Goal: Task Accomplishment & Management: Complete application form

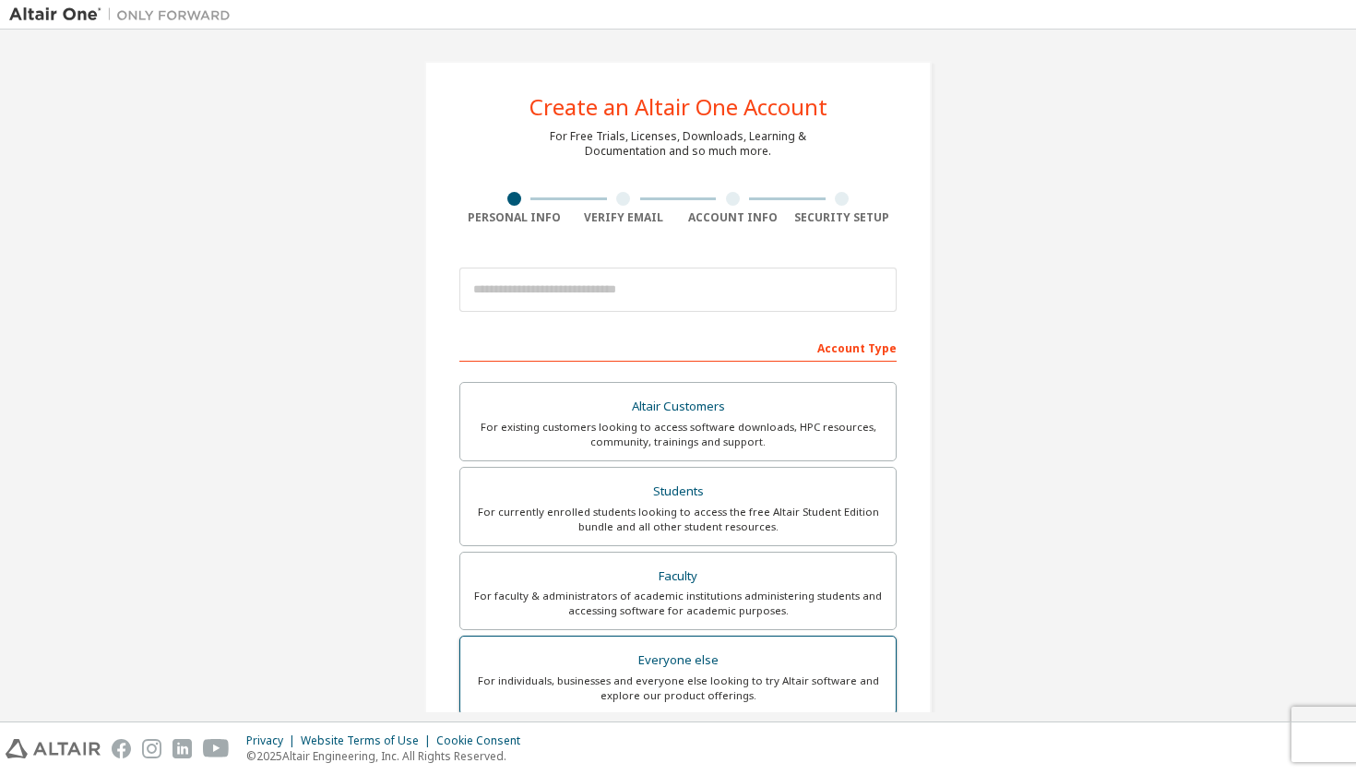
click at [795, 676] on div "For individuals, businesses and everyone else looking to try Altair software an…" at bounding box center [678, 689] width 413 height 30
click at [864, 290] on input "email" at bounding box center [678, 290] width 437 height 44
click at [872, 290] on input "email" at bounding box center [678, 290] width 437 height 44
click at [780, 299] on input "email" at bounding box center [678, 290] width 437 height 44
type input "*"
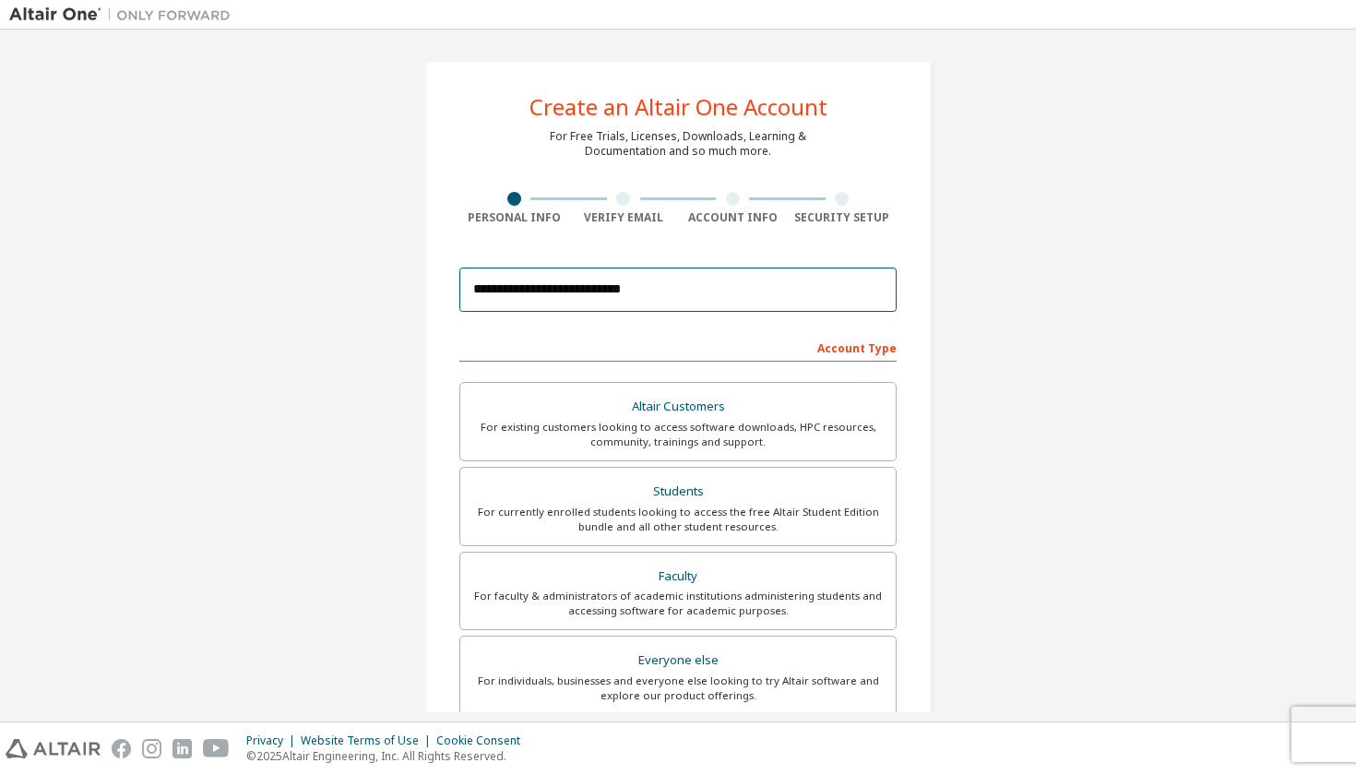
scroll to position [309, 0]
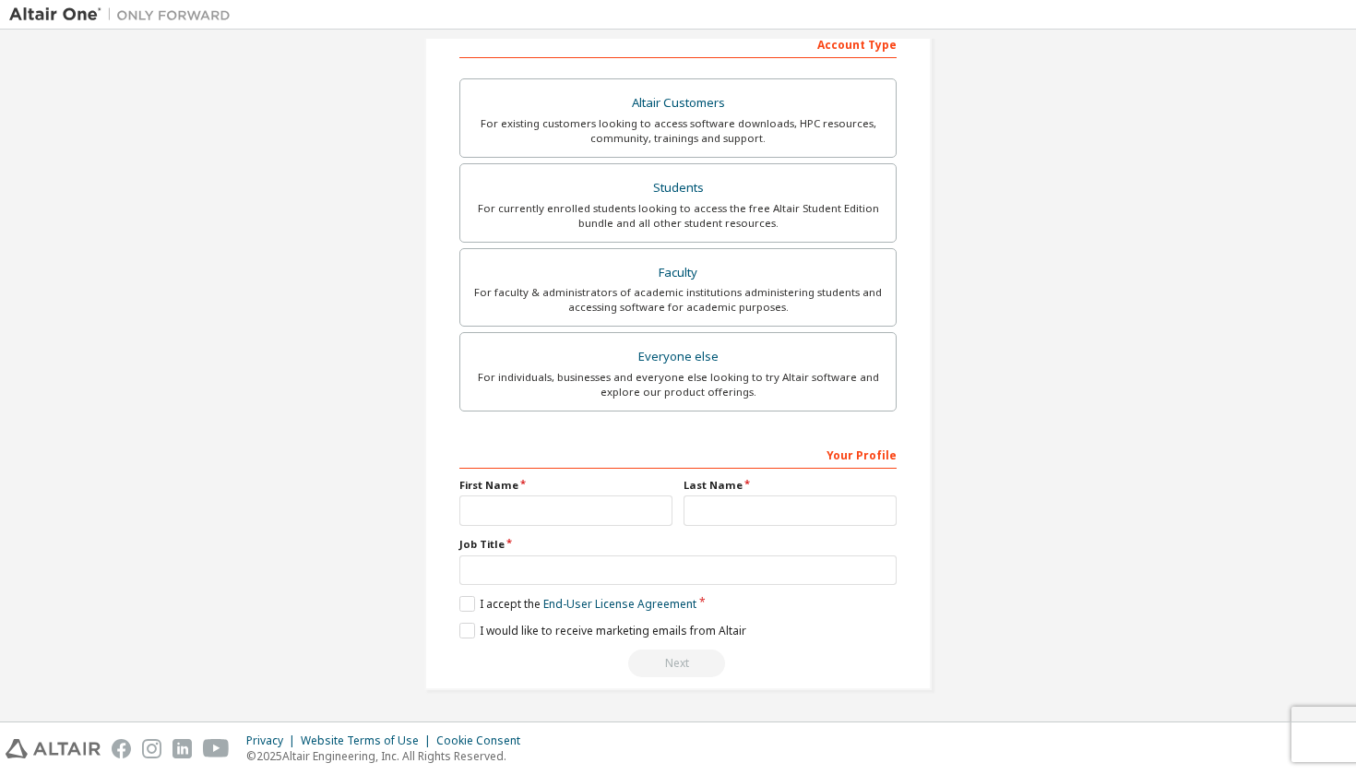
type input "**********"
type input "********"
type input "*********"
click at [872, 567] on input "text" at bounding box center [678, 570] width 437 height 30
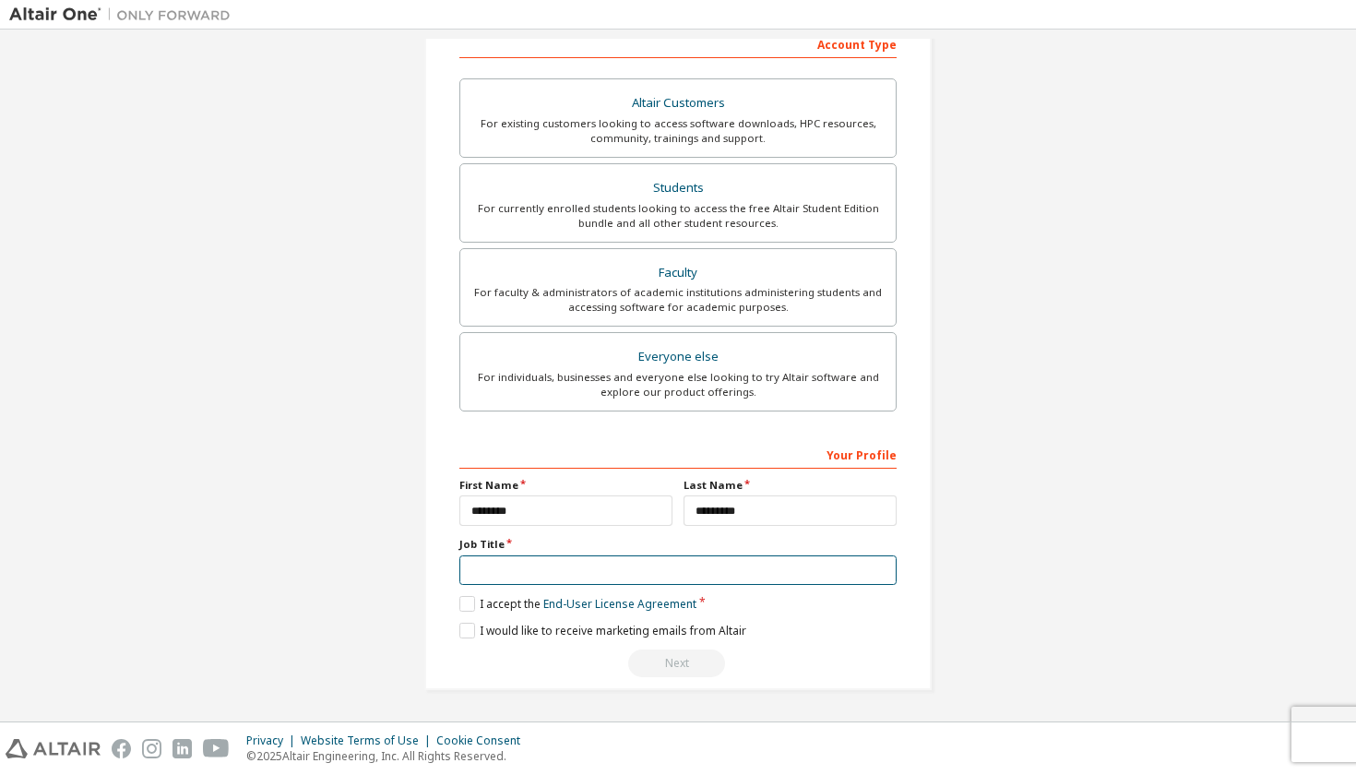
click at [762, 571] on input "text" at bounding box center [678, 570] width 437 height 30
type input "**********"
click at [460, 603] on label "I accept the End-User License Agreement" at bounding box center [578, 606] width 237 height 16
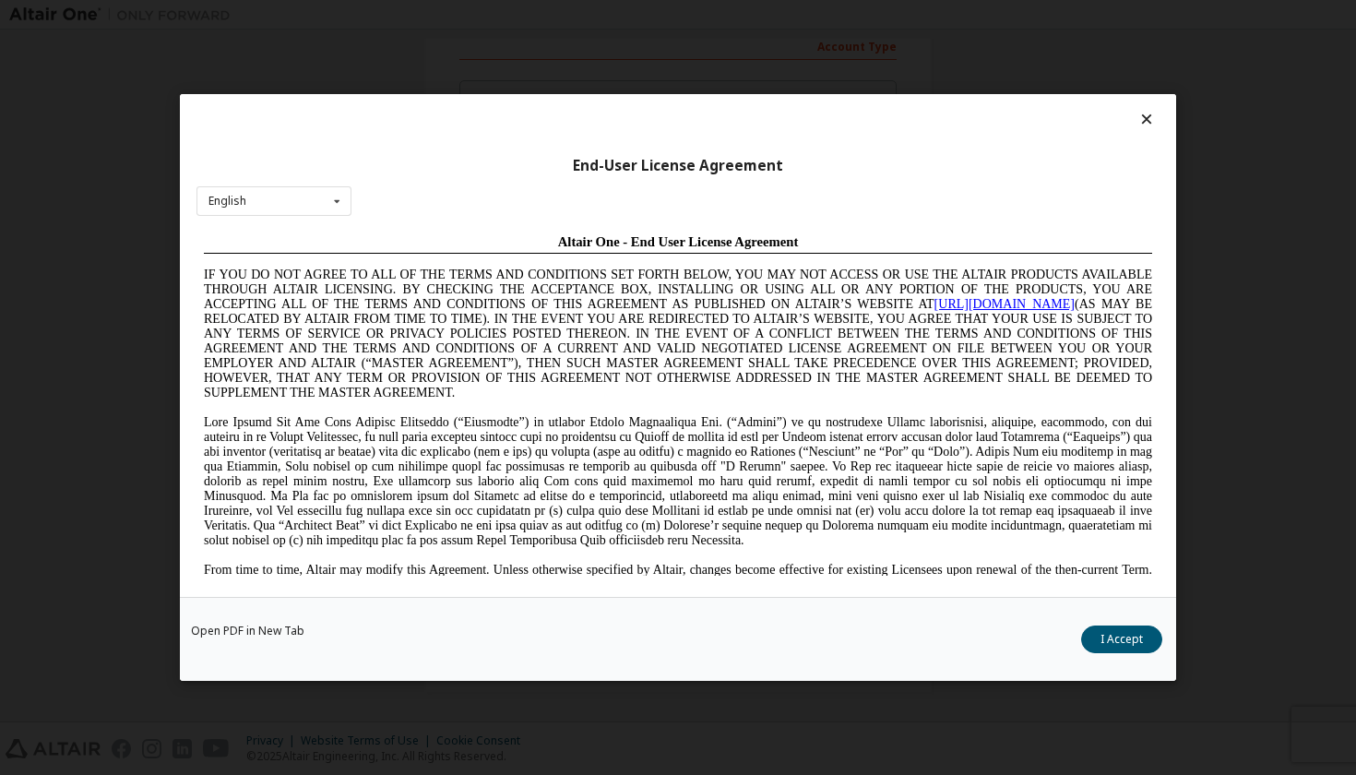
scroll to position [0, 0]
click at [299, 190] on div "English English Chinese French German Japanese Korean Portuguese" at bounding box center [274, 200] width 155 height 30
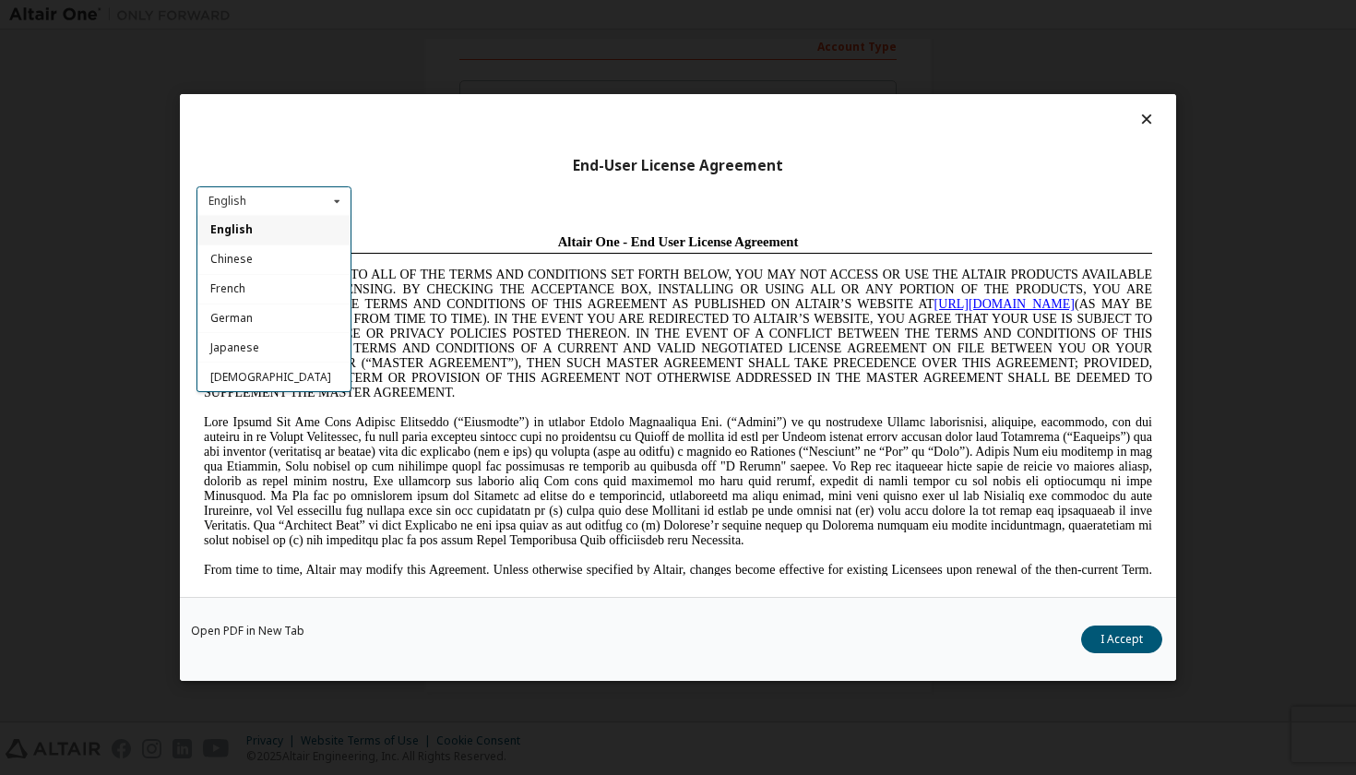
scroll to position [30, 0]
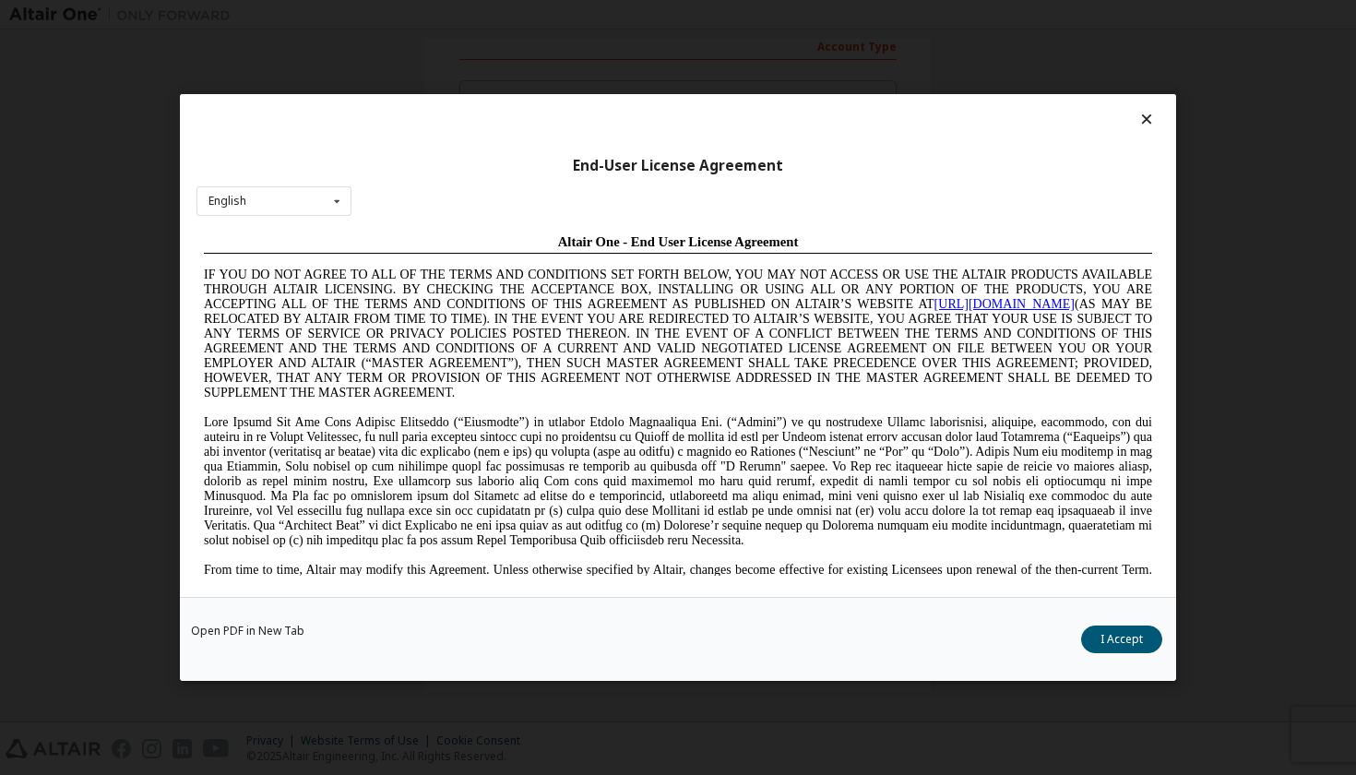
click at [101, 482] on div "End-User License Agreement English English Chinese French German Japanese Korea…" at bounding box center [678, 387] width 1356 height 775
click at [108, 483] on div "End-User License Agreement English English Chinese French German Japanese Korea…" at bounding box center [678, 387] width 1356 height 775
click at [1130, 638] on button "I Accept" at bounding box center [1121, 640] width 81 height 28
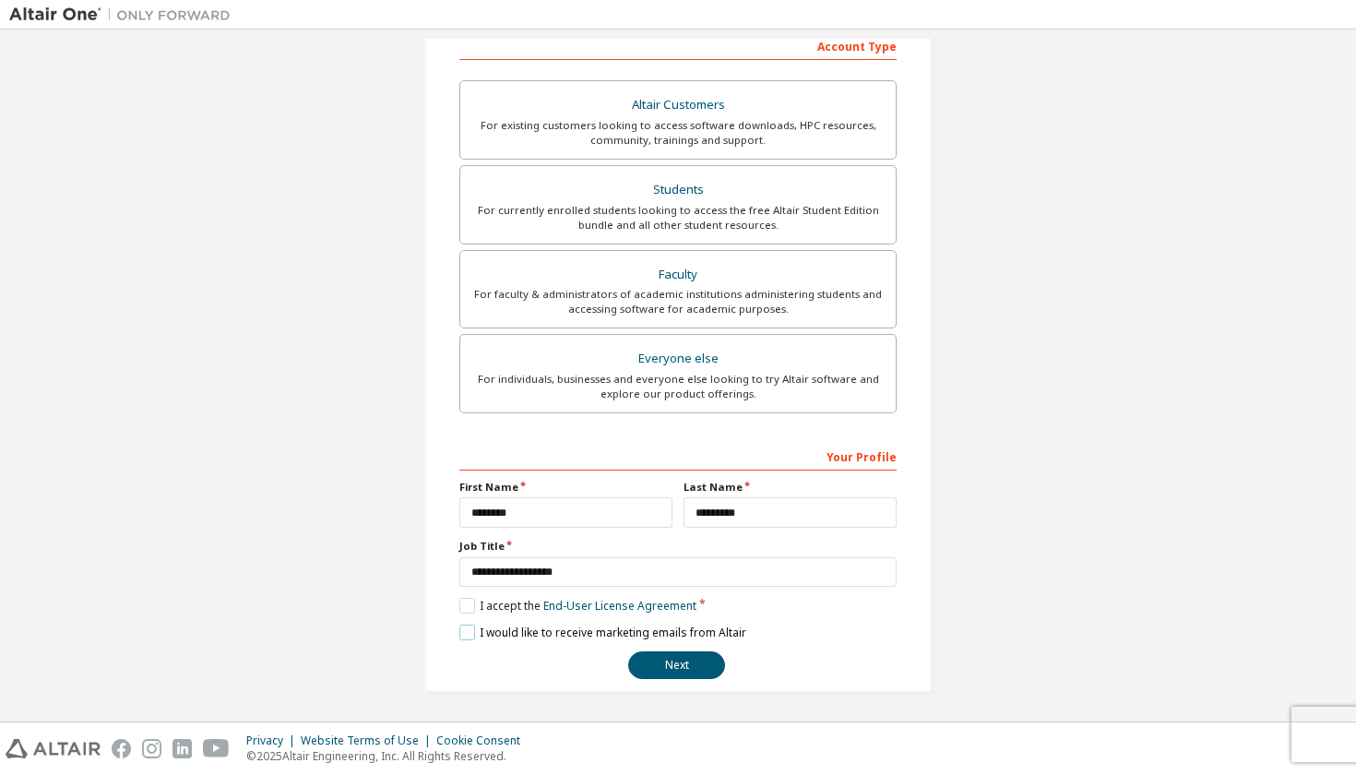
click at [465, 630] on label "I would like to receive marketing emails from Altair" at bounding box center [603, 633] width 287 height 16
click at [659, 662] on button "Next" at bounding box center [676, 665] width 97 height 28
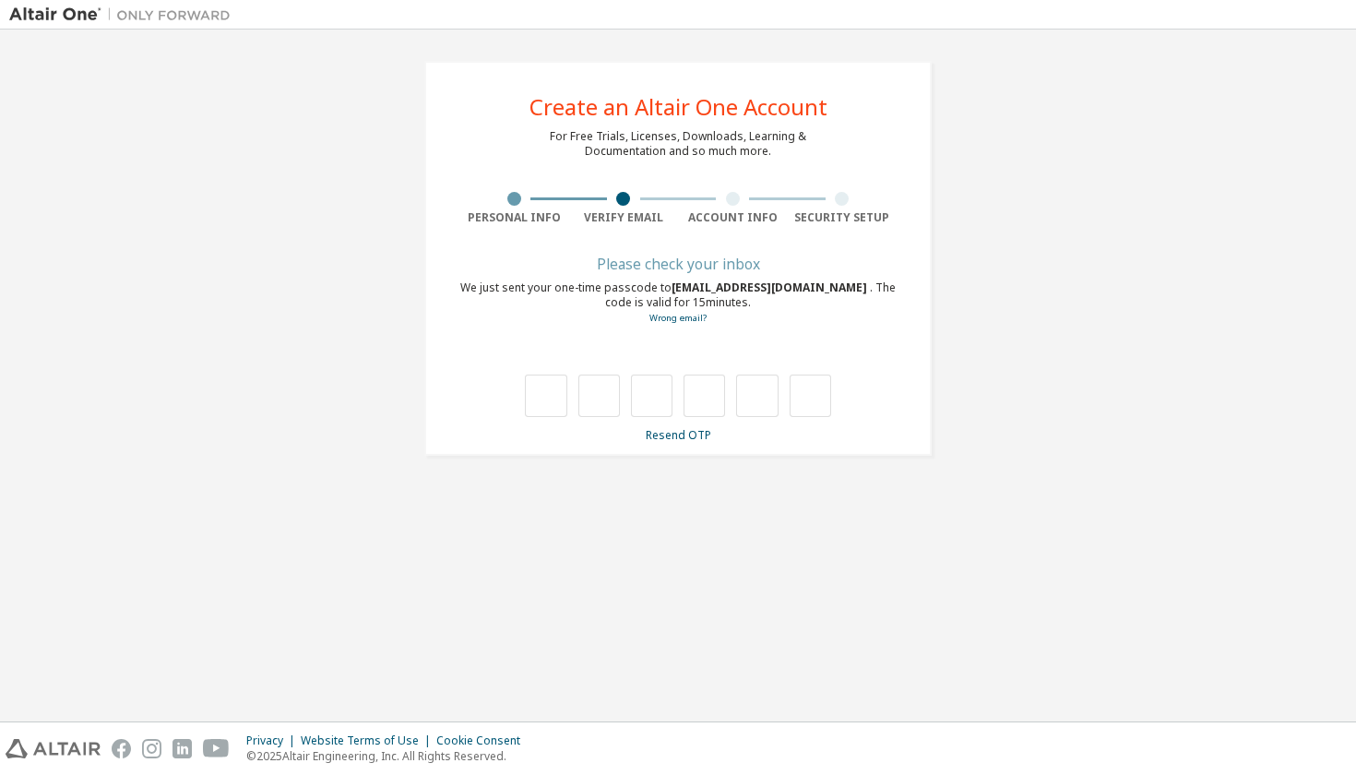
scroll to position [0, 0]
type input "*"
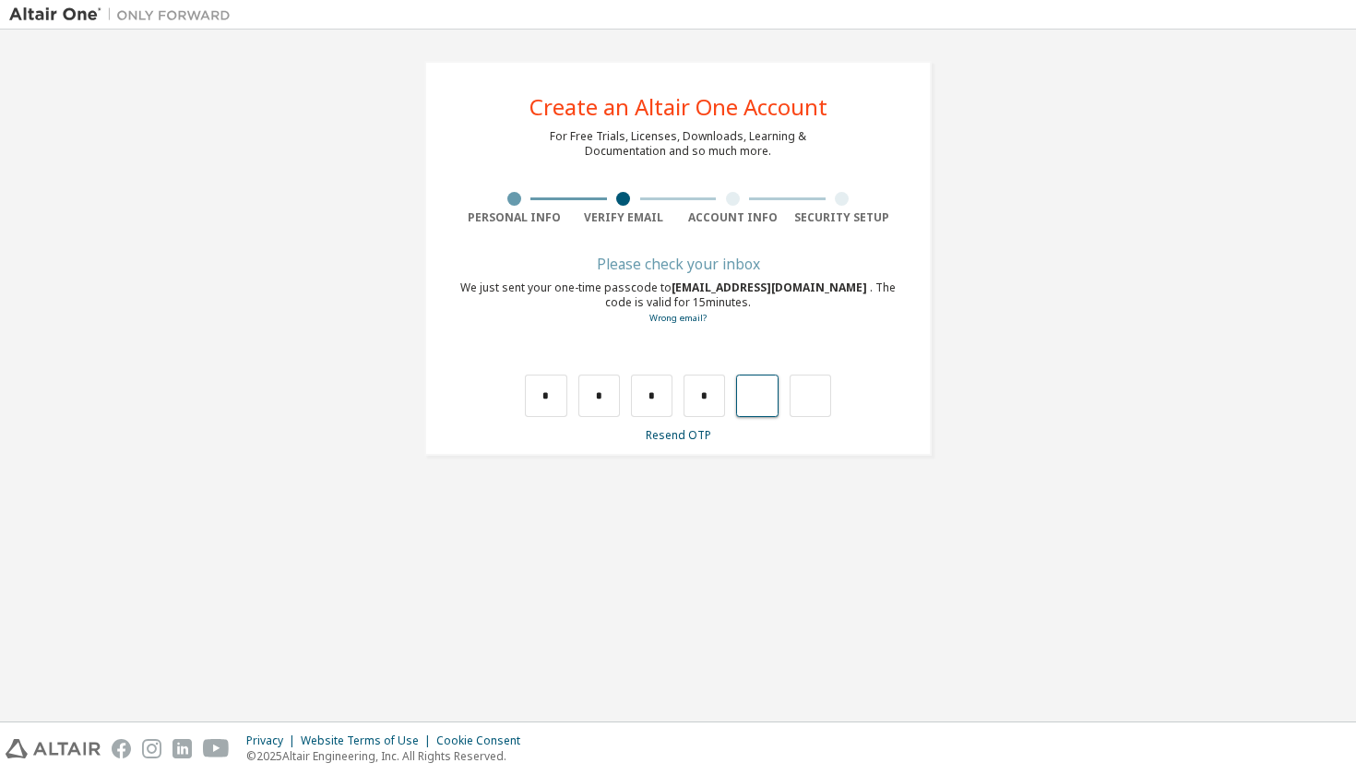
type input "*"
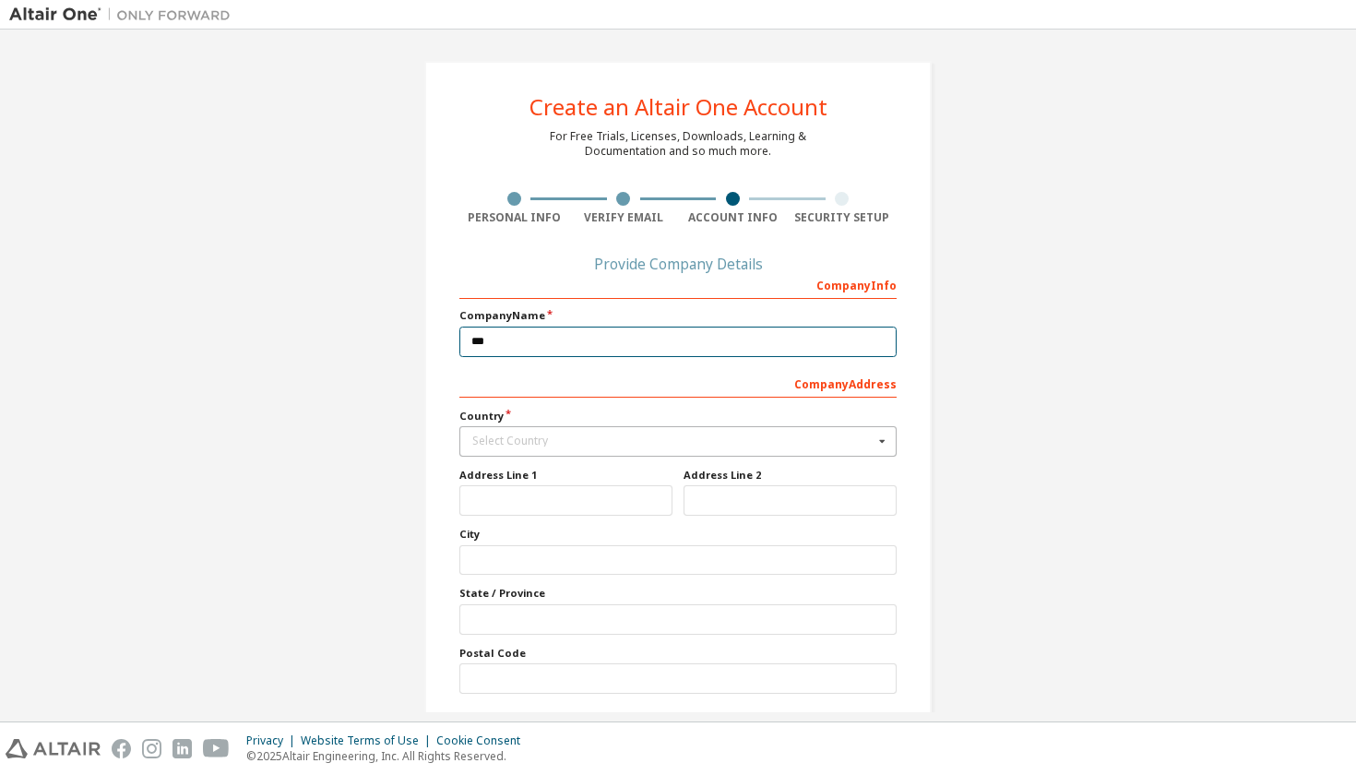
type input "***"
click at [653, 441] on div "Select Country" at bounding box center [672, 441] width 401 height 11
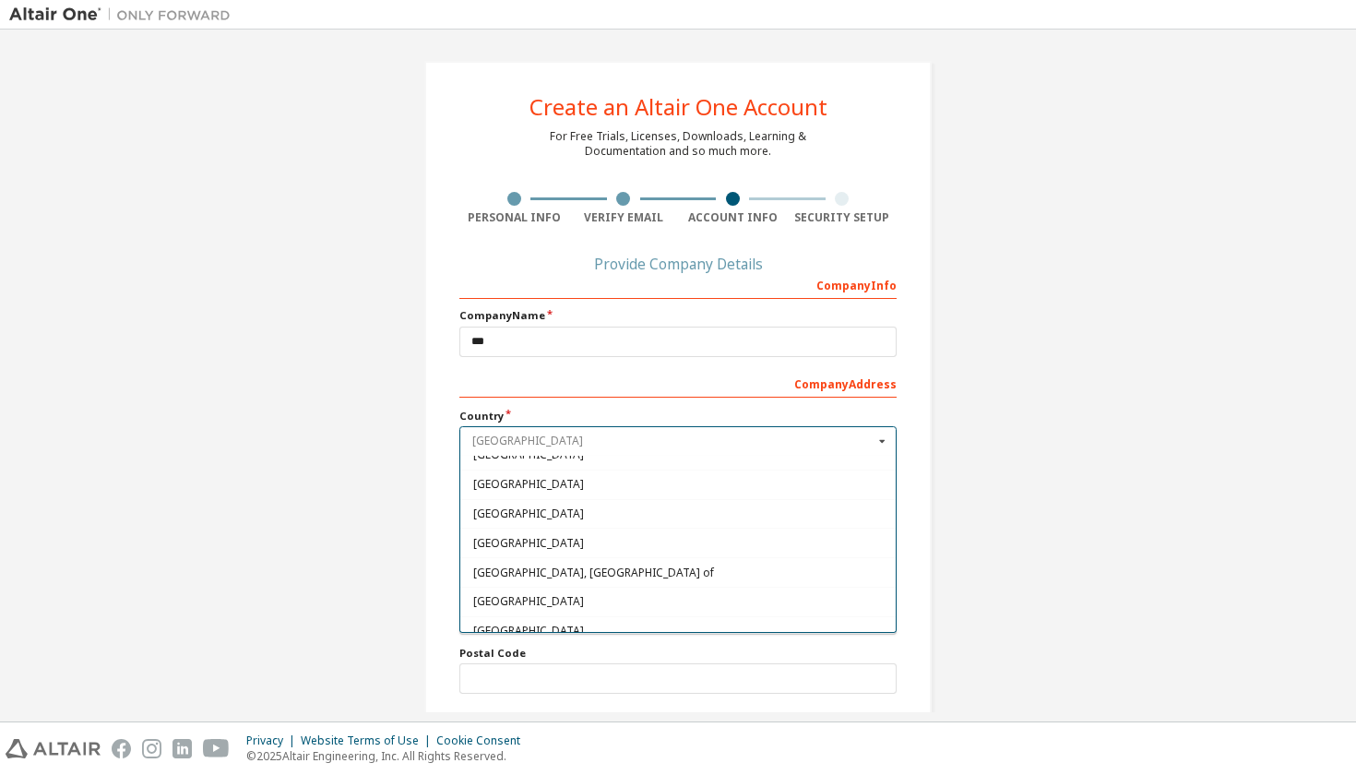
scroll to position [6108, 0]
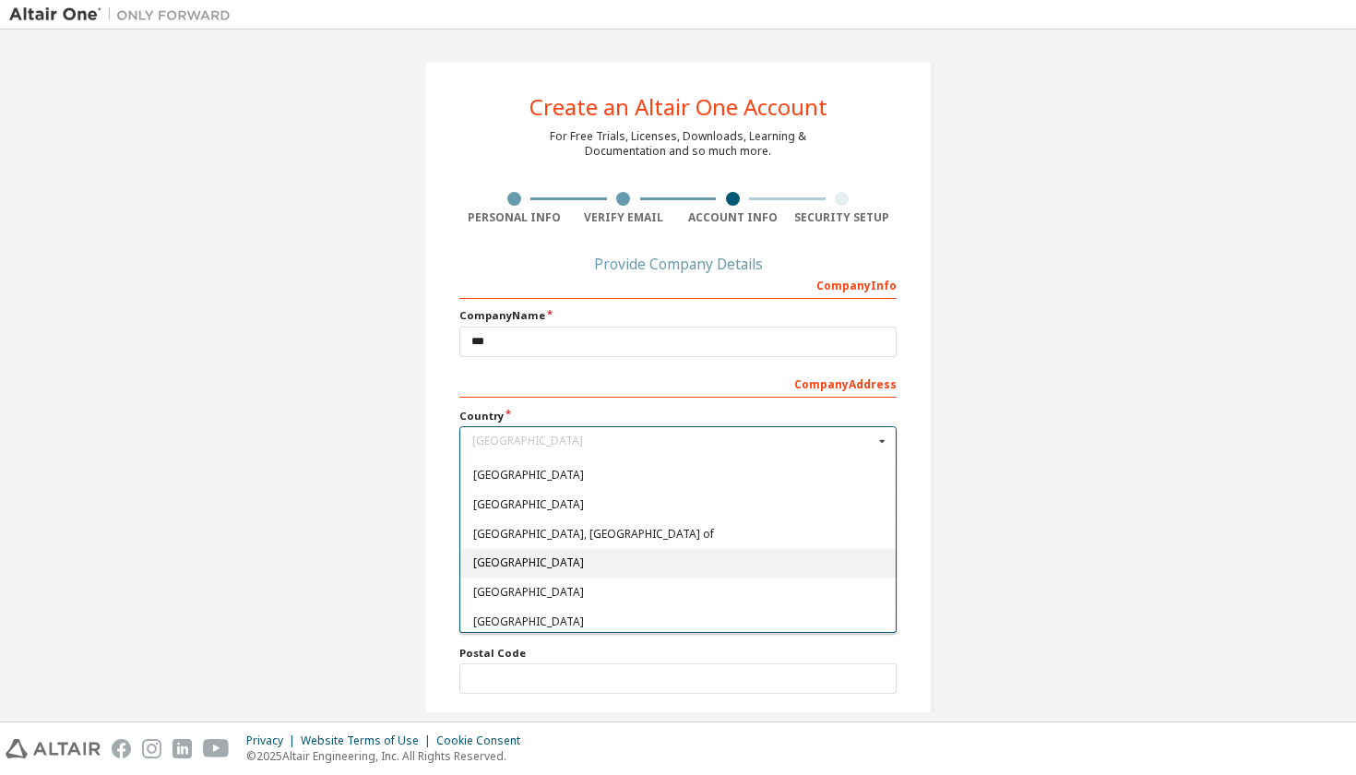
click at [817, 568] on span "[GEOGRAPHIC_DATA]" at bounding box center [678, 562] width 411 height 11
type input "***"
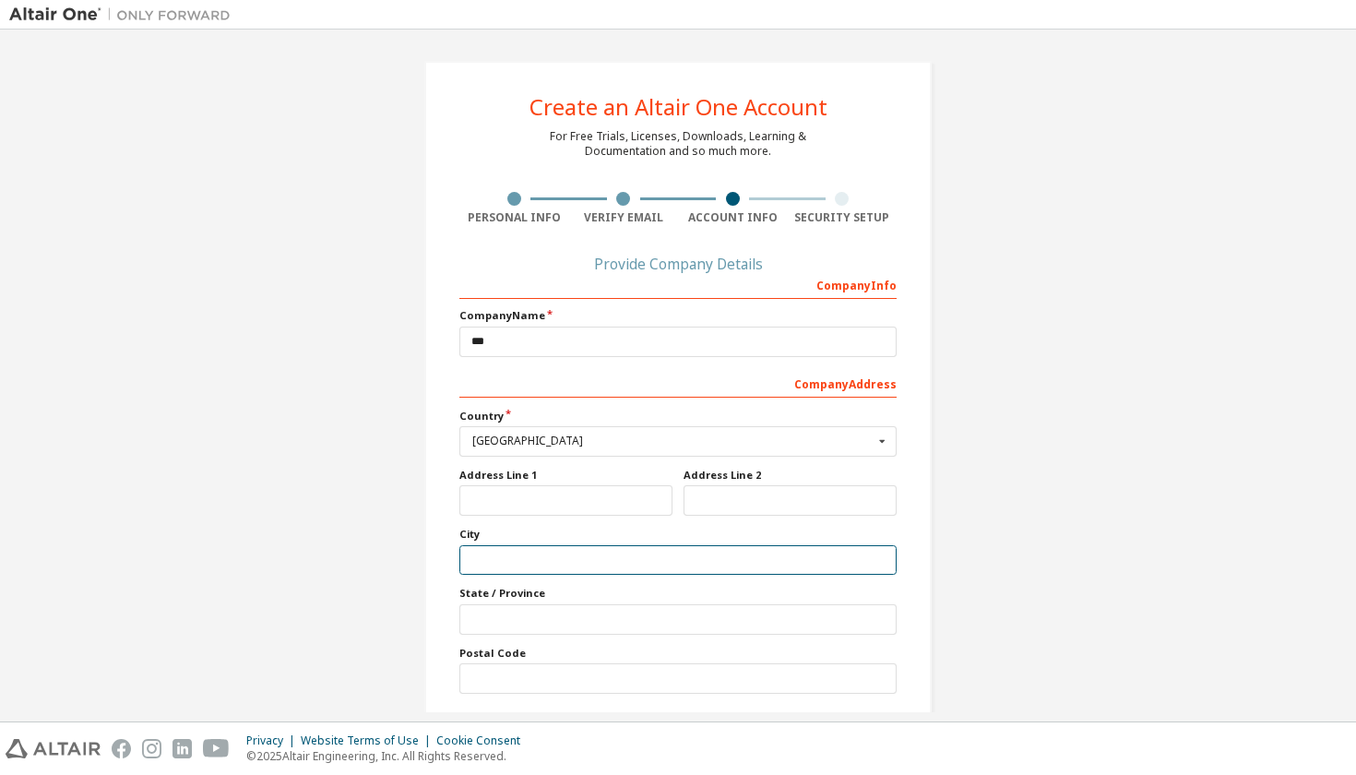
click at [877, 564] on input "text" at bounding box center [678, 560] width 437 height 30
click at [875, 564] on input "text" at bounding box center [678, 560] width 437 height 30
click at [842, 566] on input "text" at bounding box center [678, 560] width 437 height 30
type input "*******"
click at [1020, 566] on div "Create an Altair One Account For Free Trials, Licenses, Downloads, Learning & D…" at bounding box center [678, 410] width 1338 height 742
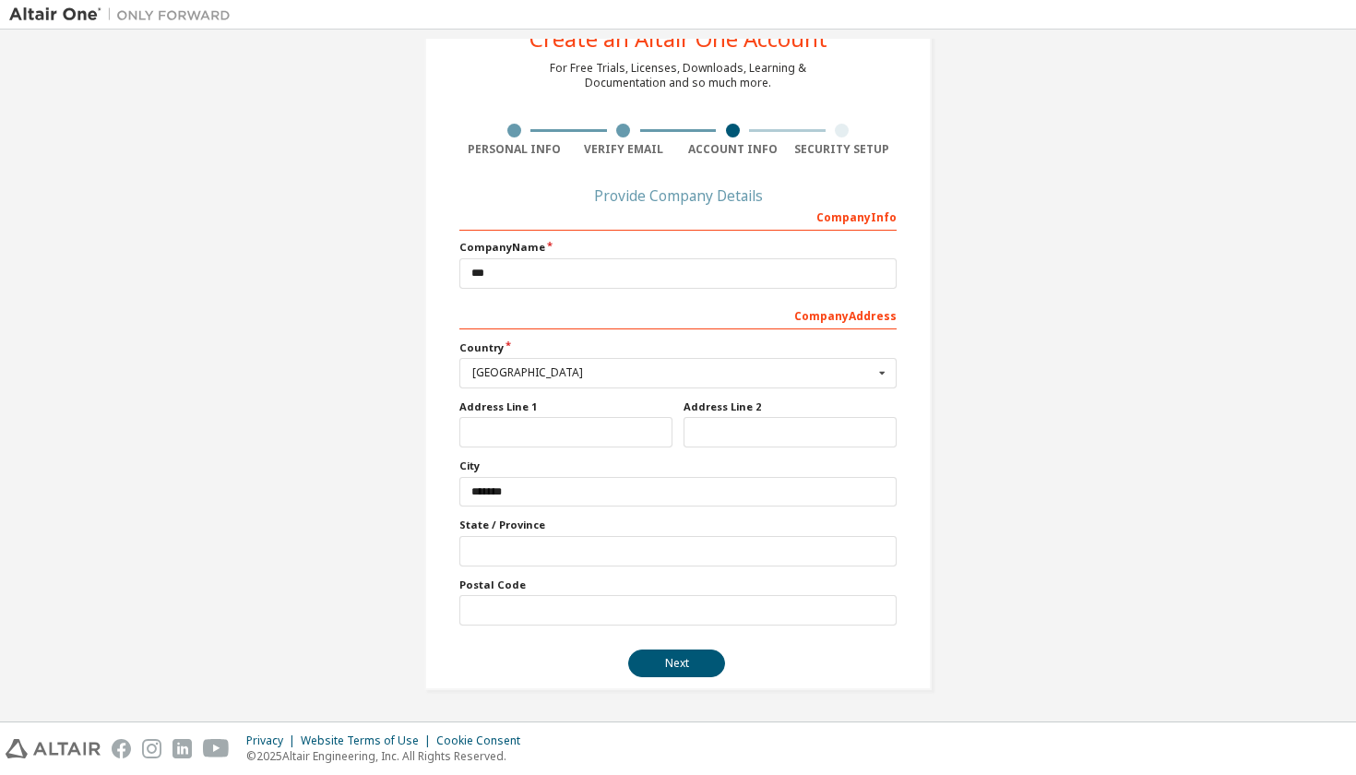
scroll to position [78, 0]
click at [650, 662] on button "Next" at bounding box center [676, 664] width 97 height 28
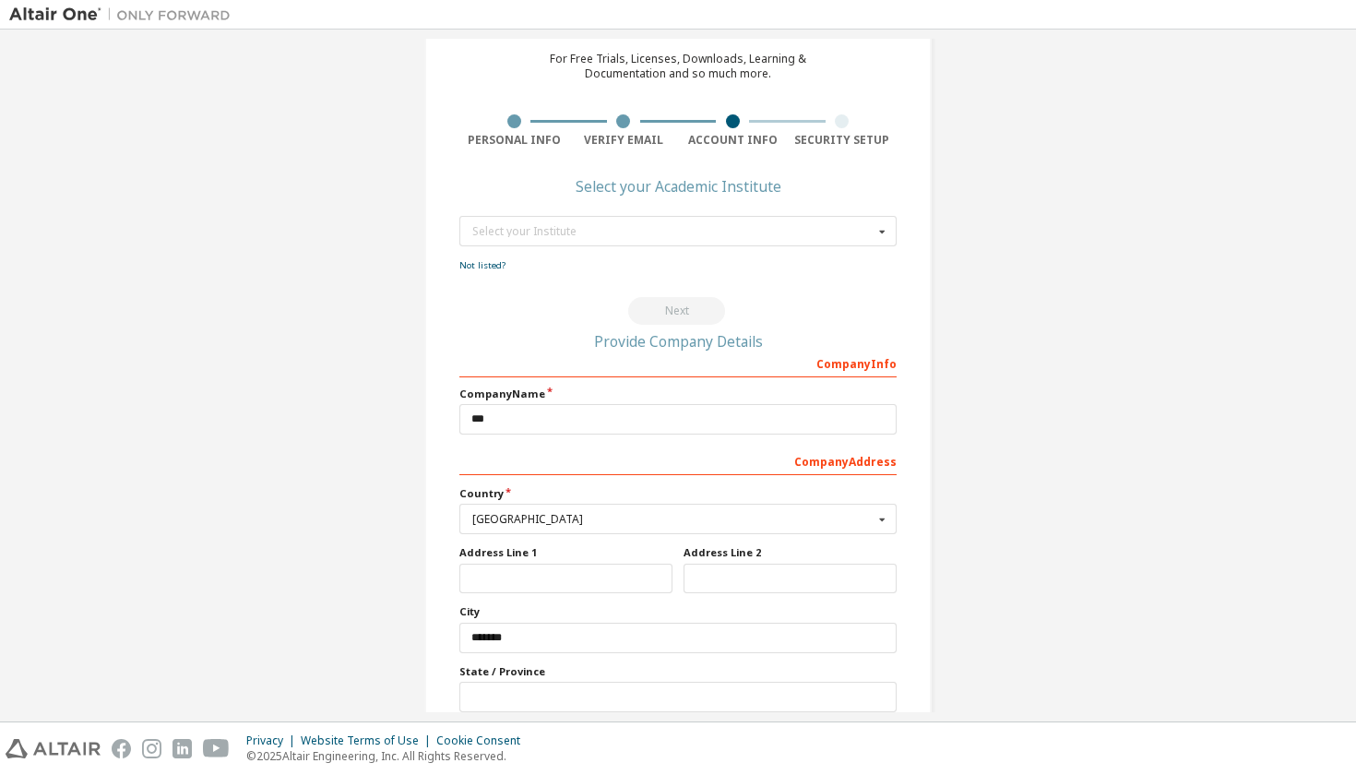
scroll to position [0, 0]
